Goal: Task Accomplishment & Management: Complete application form

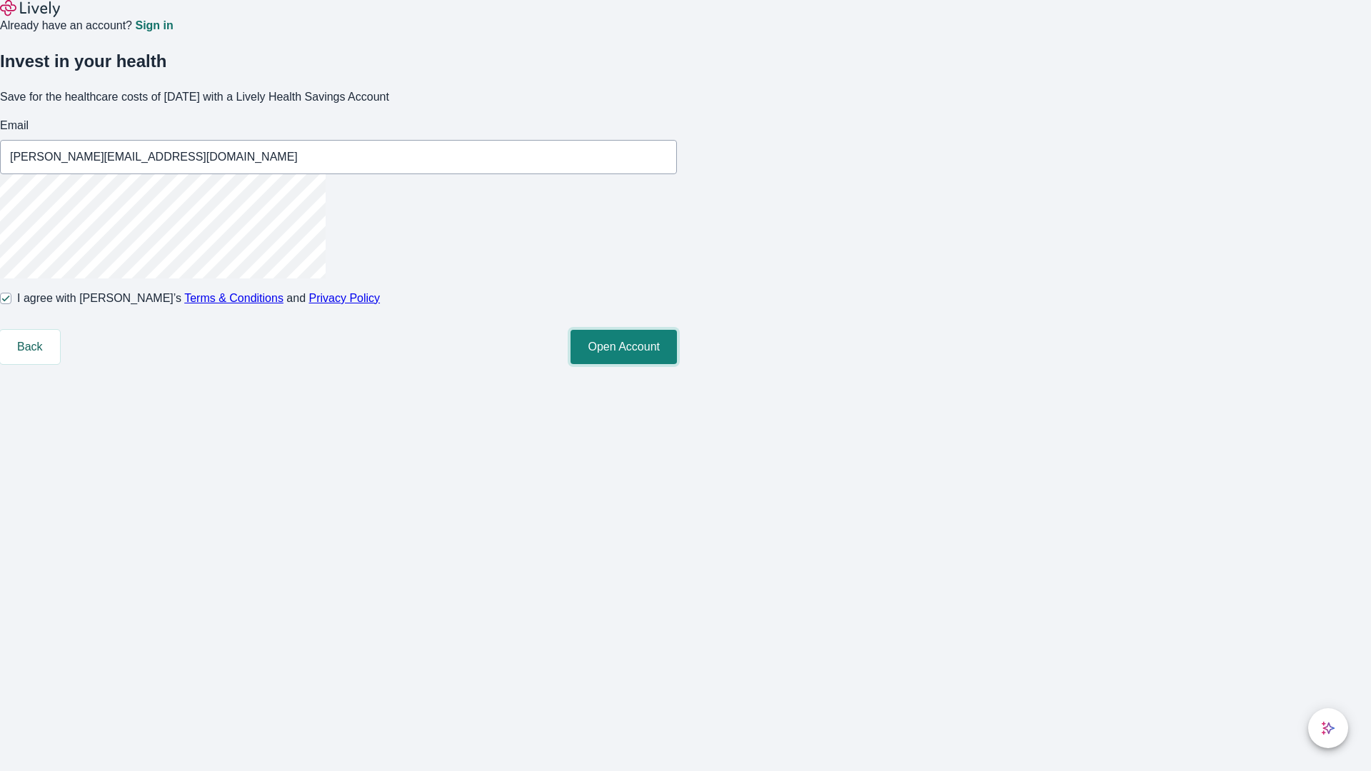
click at [677, 364] on button "Open Account" at bounding box center [624, 347] width 106 height 34
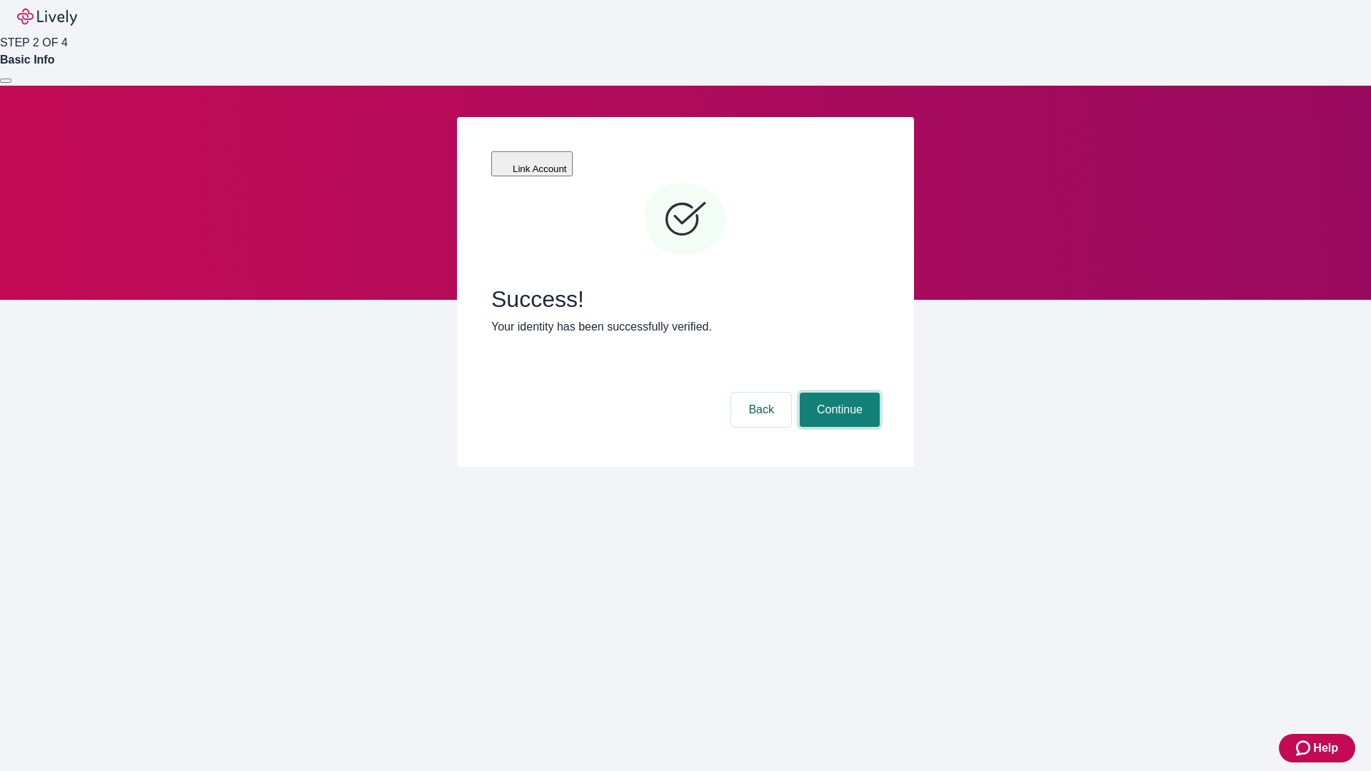
click at [838, 393] on button "Continue" at bounding box center [840, 410] width 80 height 34
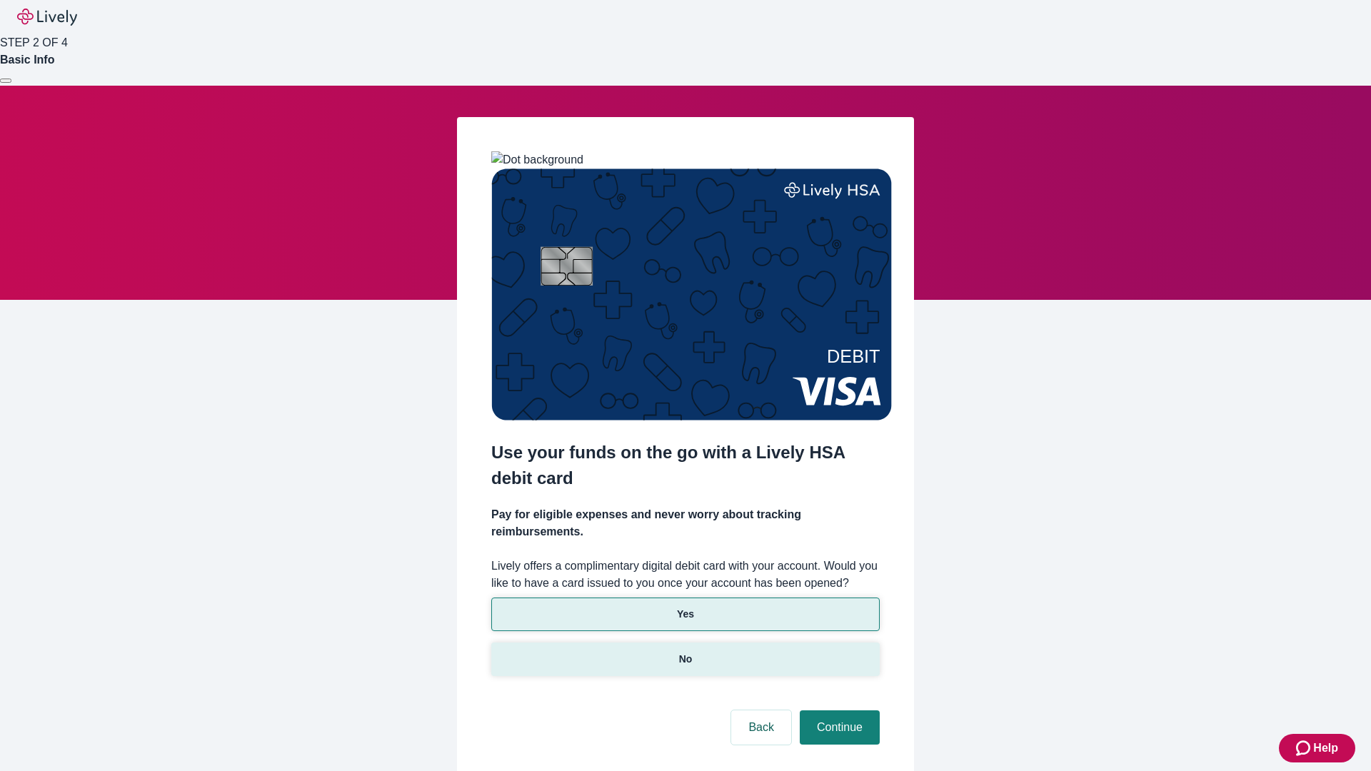
click at [685, 652] on p "No" at bounding box center [686, 659] width 14 height 15
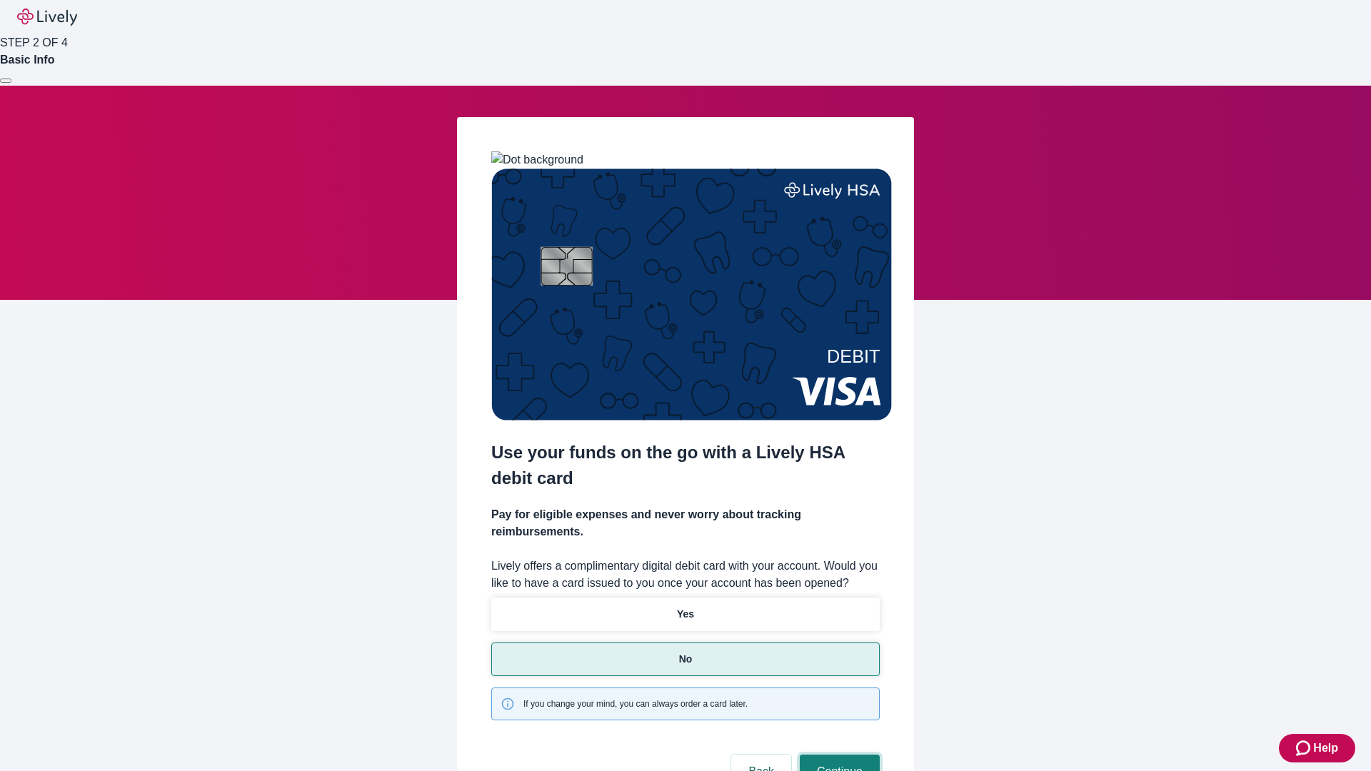
click at [838, 755] on button "Continue" at bounding box center [840, 772] width 80 height 34
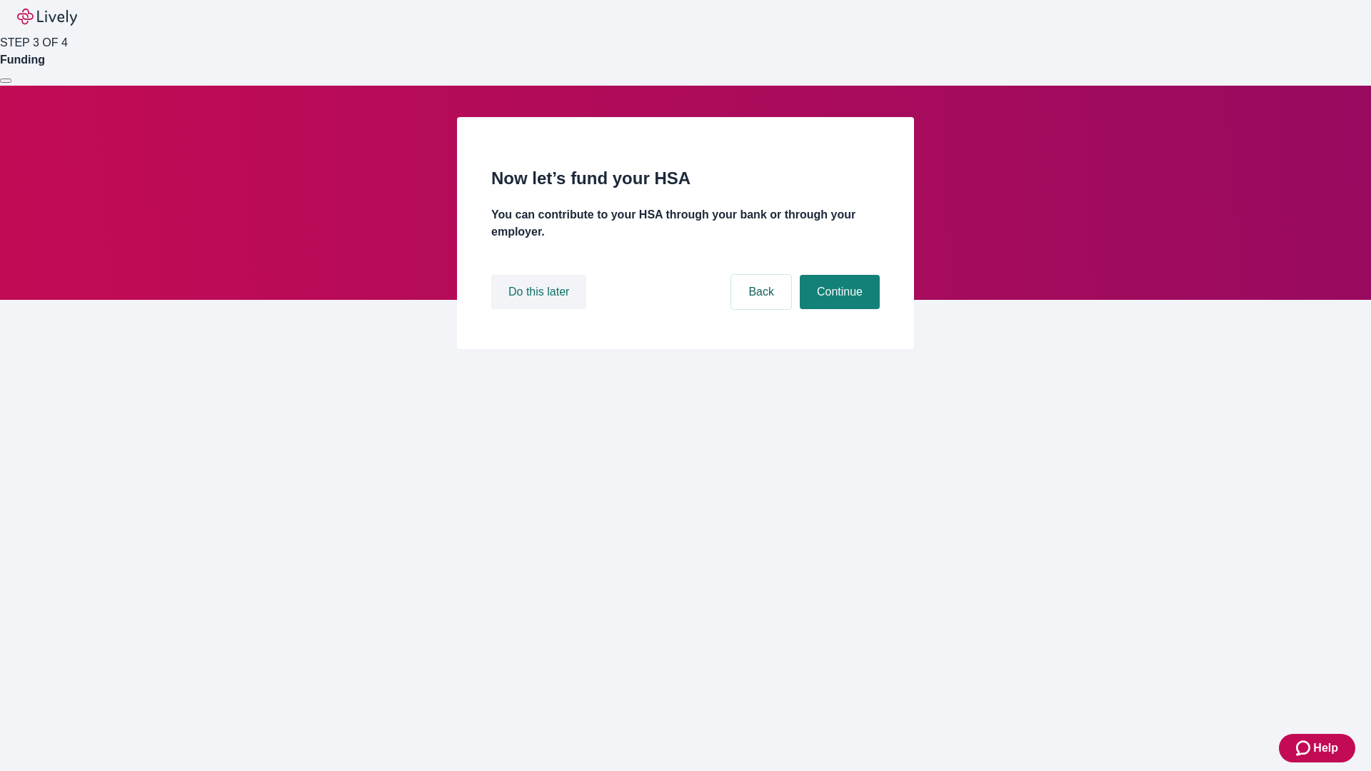
click at [541, 309] on button "Do this later" at bounding box center [538, 292] width 95 height 34
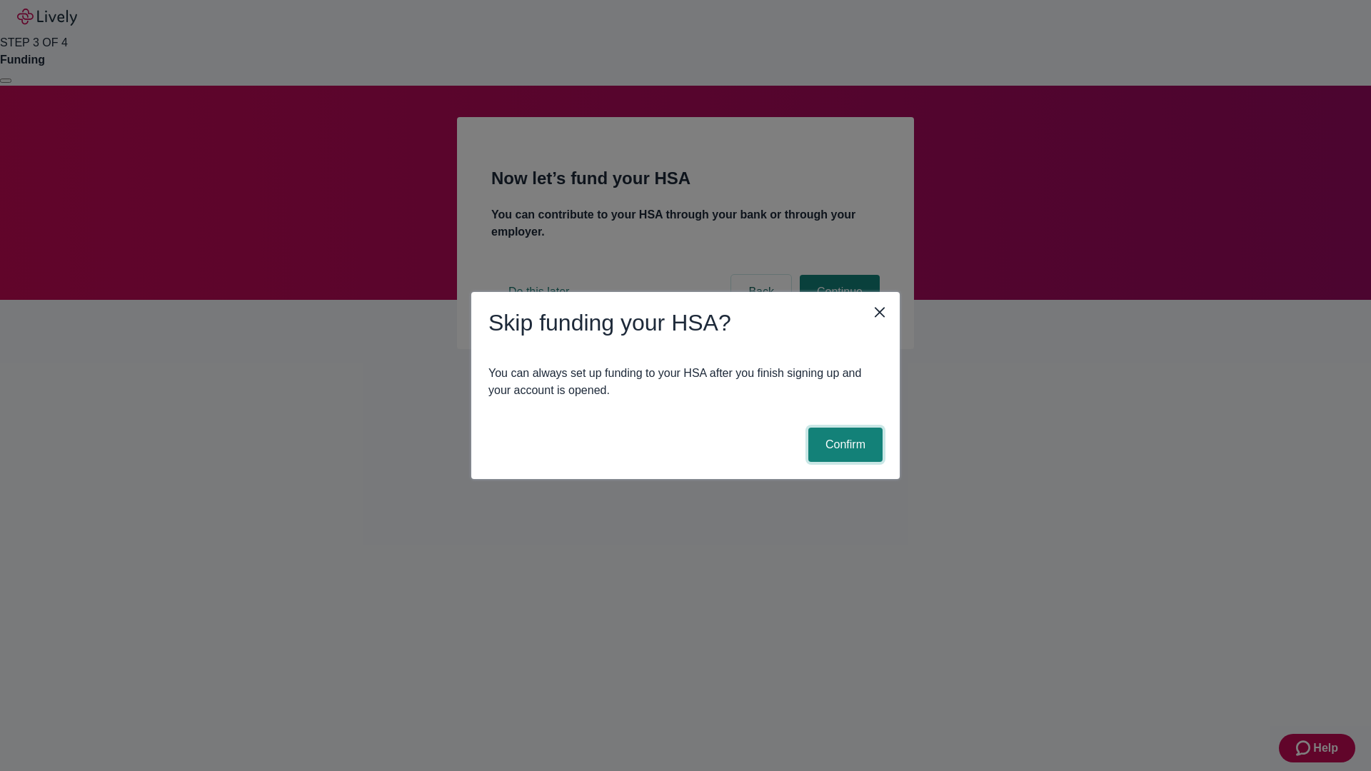
click at [844, 445] on button "Confirm" at bounding box center [846, 445] width 74 height 34
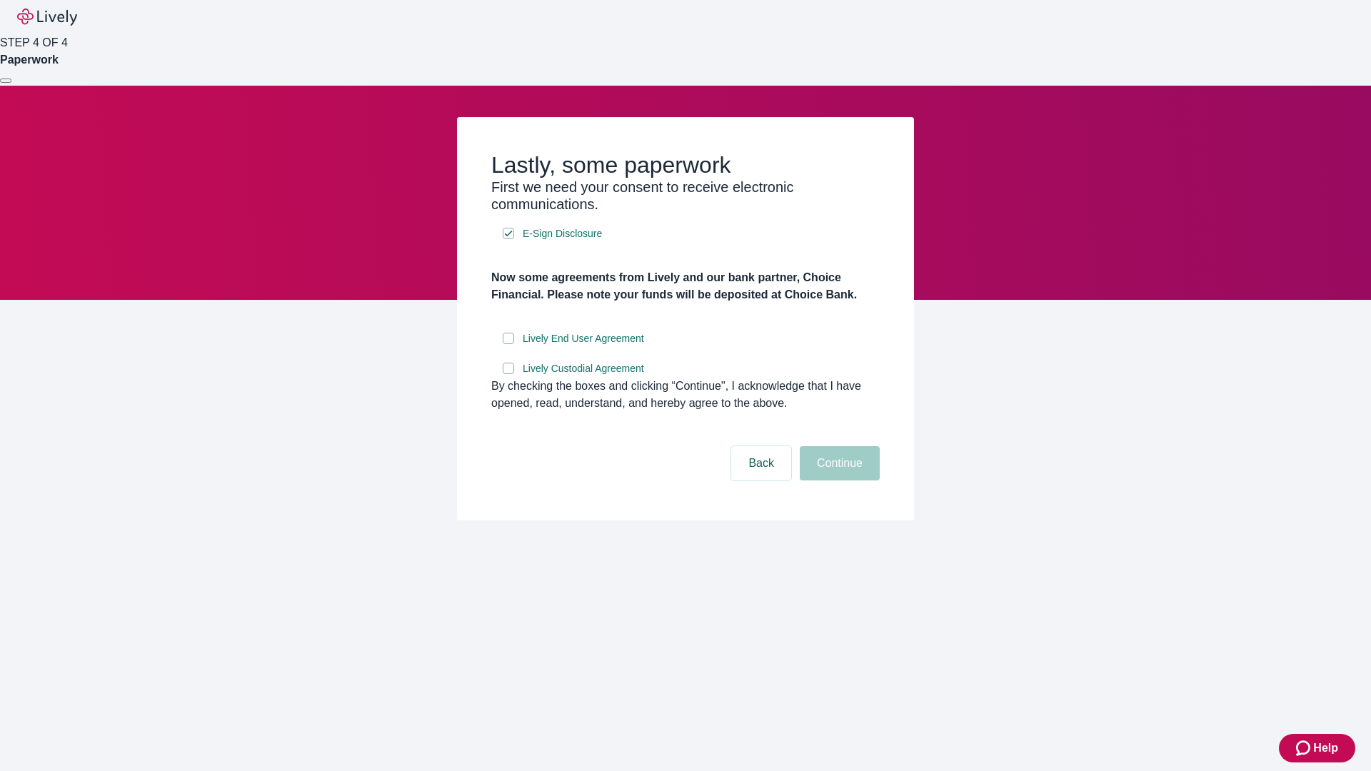
click at [509, 344] on input "Lively End User Agreement" at bounding box center [508, 338] width 11 height 11
checkbox input "true"
click at [509, 374] on input "Lively Custodial Agreement" at bounding box center [508, 368] width 11 height 11
checkbox input "true"
click at [838, 481] on button "Continue" at bounding box center [840, 463] width 80 height 34
